Goal: Check status: Check status

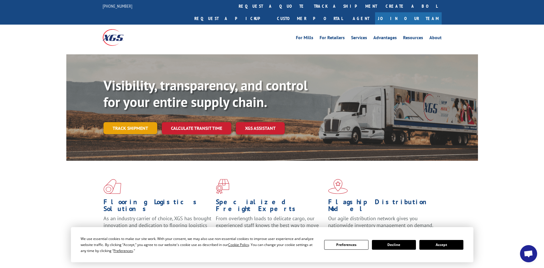
click at [123, 122] on link "Track shipment" at bounding box center [130, 128] width 54 height 12
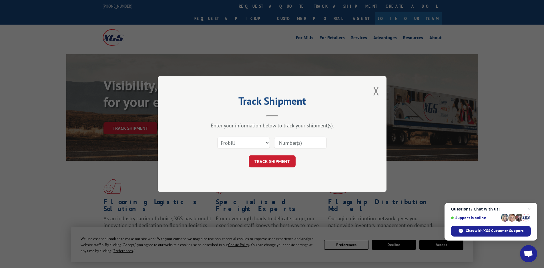
click at [314, 144] on input at bounding box center [300, 143] width 53 height 12
type input "7052105"
click at [283, 160] on button "TRACK SHIPMENT" at bounding box center [272, 161] width 47 height 12
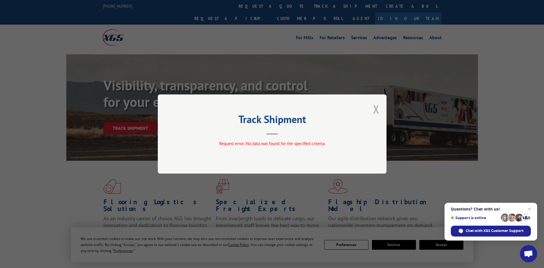
click at [378, 111] on button "Close modal" at bounding box center [376, 108] width 6 height 15
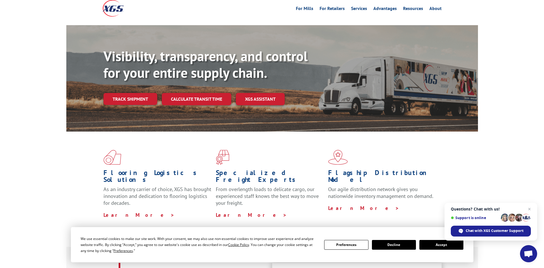
scroll to position [57, 0]
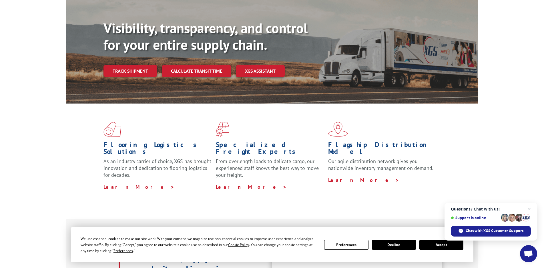
click at [434, 245] on button "Accept" at bounding box center [441, 245] width 44 height 10
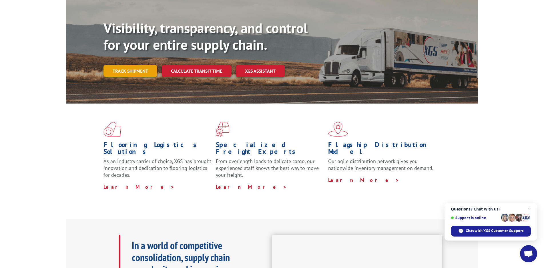
click at [146, 65] on link "Track shipment" at bounding box center [130, 71] width 54 height 12
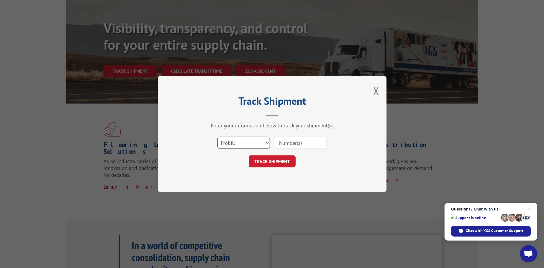
click at [267, 141] on select "Select category... Probill BOL PO" at bounding box center [243, 143] width 53 height 12
select select "bol"
click at [217, 137] on select "Select category... Probill BOL PO" at bounding box center [243, 143] width 53 height 12
click at [304, 145] on input at bounding box center [300, 143] width 53 height 12
type input "7052105"
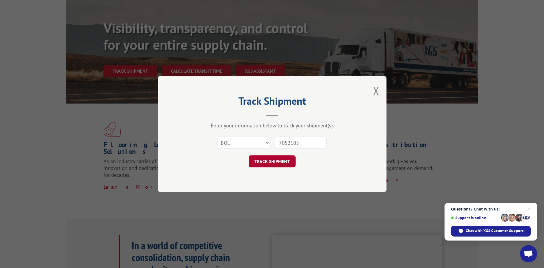
click at [278, 160] on button "TRACK SHIPMENT" at bounding box center [272, 161] width 47 height 12
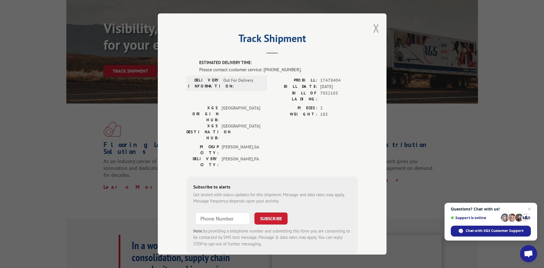
click at [374, 25] on button "Close modal" at bounding box center [376, 28] width 6 height 15
